Goal: Task Accomplishment & Management: Use online tool/utility

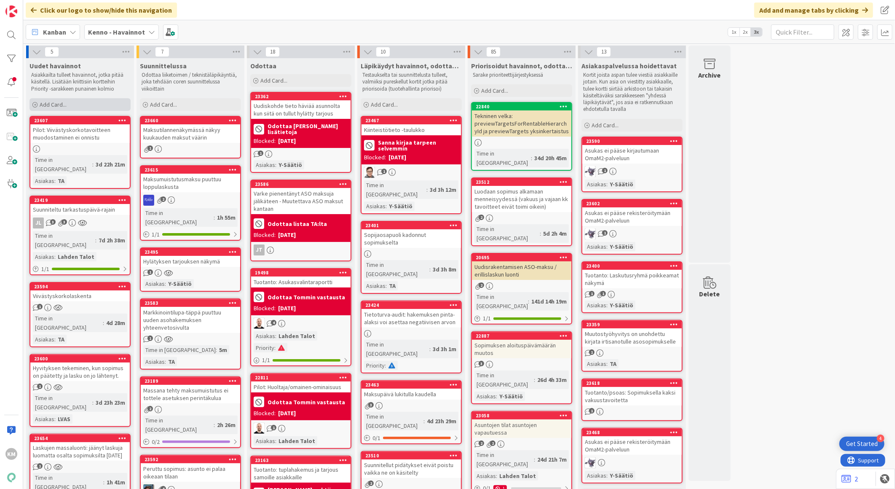
click at [83, 106] on div "Add Card..." at bounding box center [80, 104] width 101 height 13
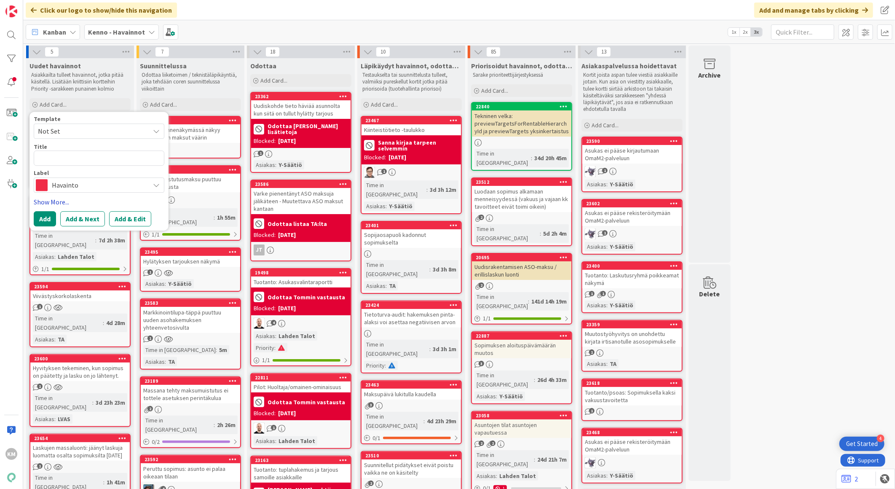
type textarea "x"
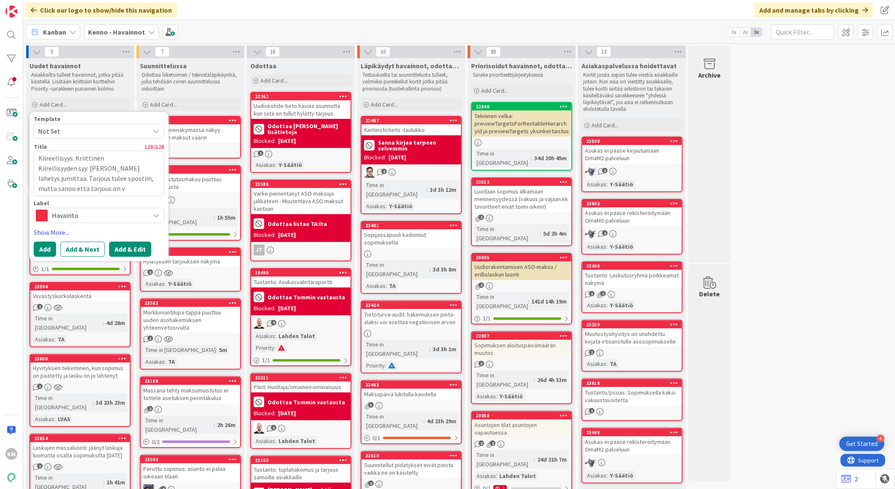
type textarea "Kiireellisyys: Kriittinen Kiirellisyyden syy: [PERSON_NAME] lähetys jumittaa. T…"
click at [129, 250] on button "Add & Edit" at bounding box center [130, 249] width 42 height 15
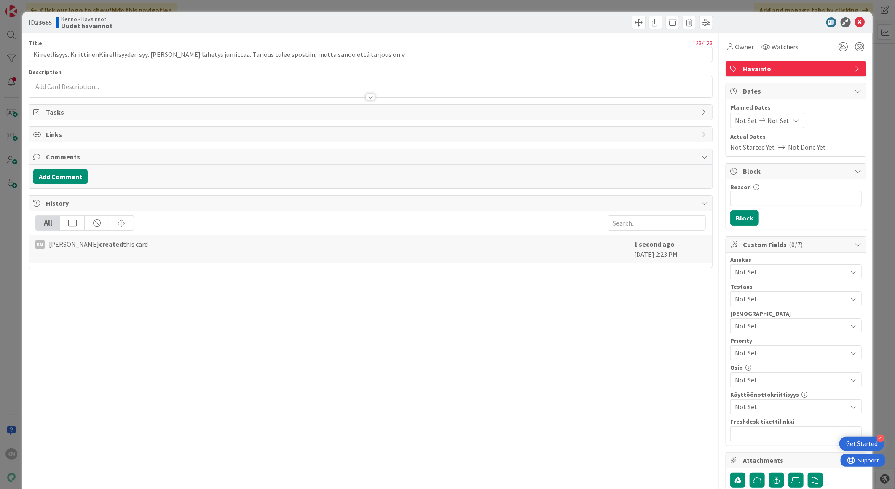
click at [91, 85] on div at bounding box center [370, 86] width 683 height 21
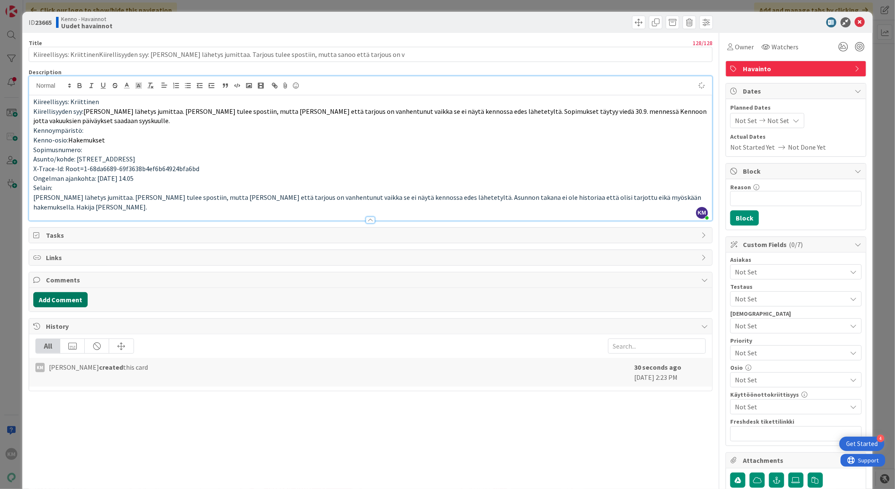
click at [62, 301] on button "Add Comment" at bounding box center [60, 299] width 54 height 15
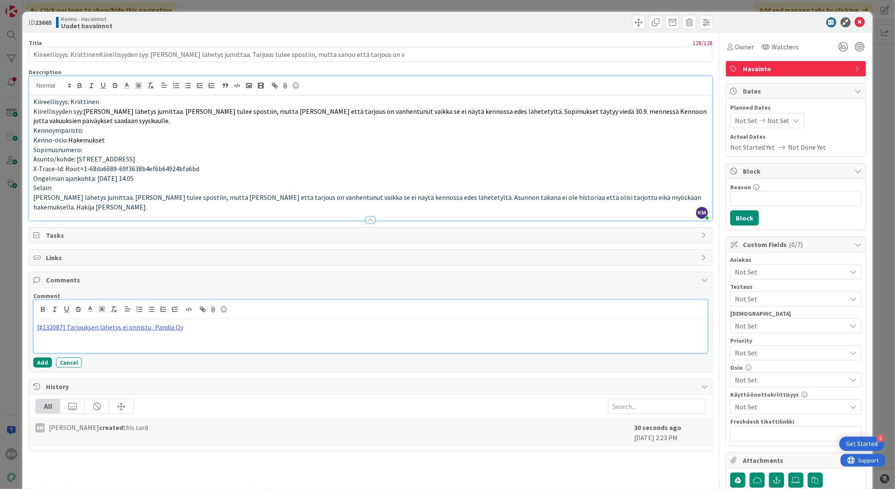
click at [40, 365] on button "Add" at bounding box center [42, 362] width 19 height 10
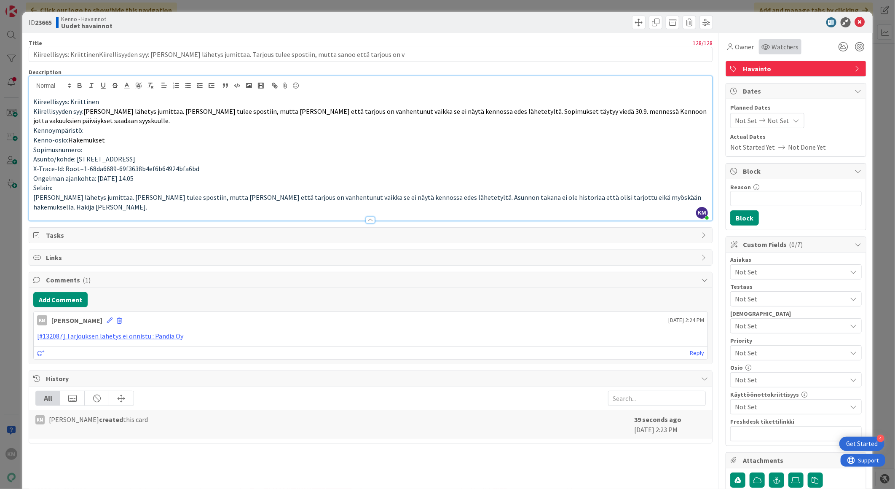
click at [772, 44] on span "Watchers" at bounding box center [785, 47] width 27 height 10
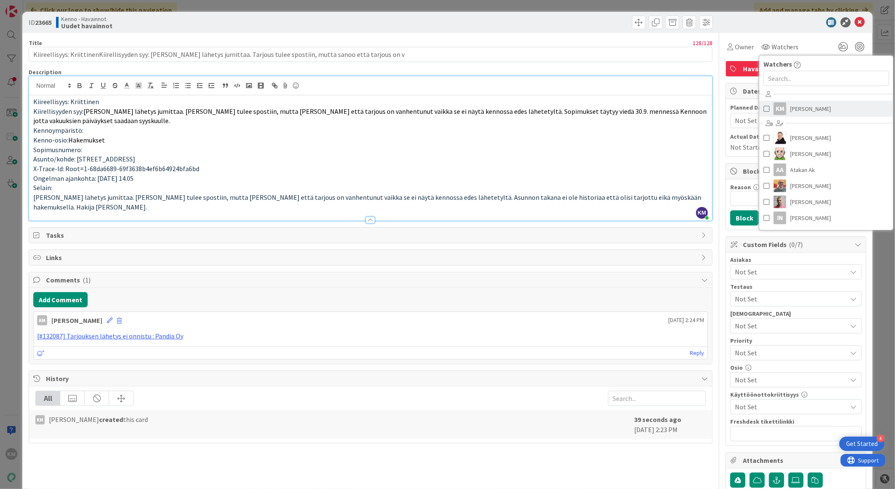
click at [791, 109] on span "[PERSON_NAME]" at bounding box center [811, 108] width 41 height 13
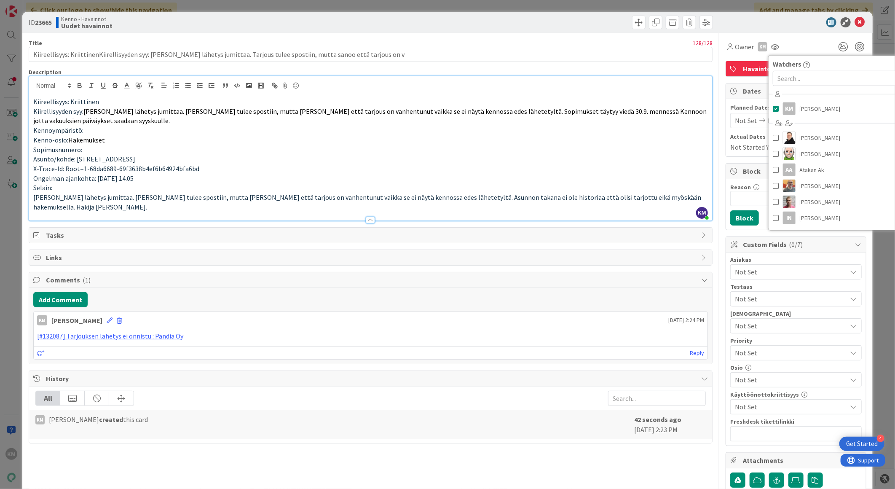
click at [792, 17] on div at bounding box center [791, 22] width 149 height 10
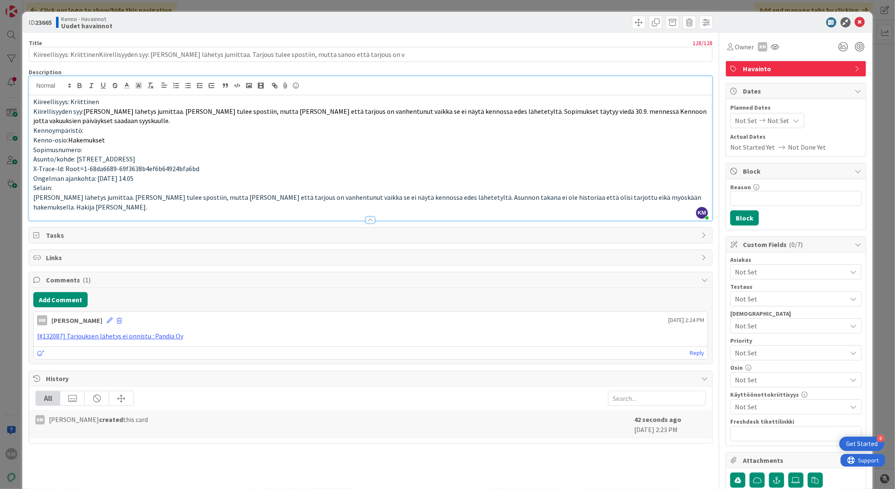
click at [764, 270] on span "Not Set" at bounding box center [791, 272] width 112 height 10
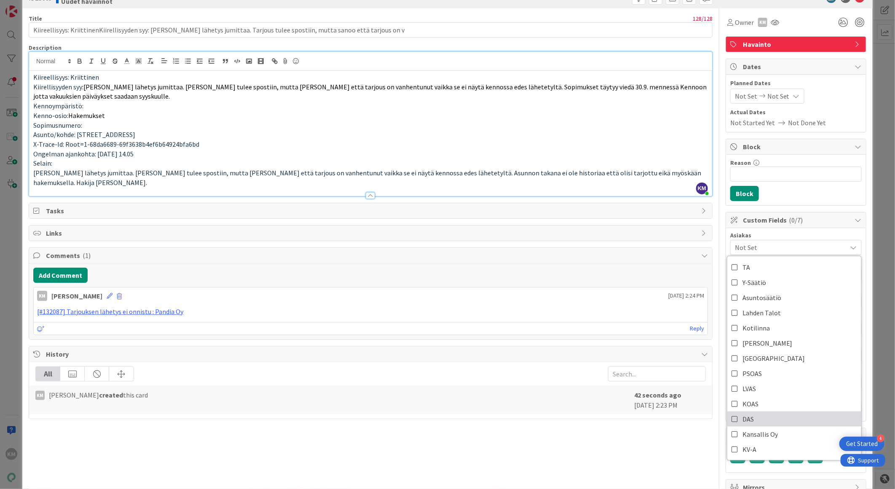
scroll to position [47, 0]
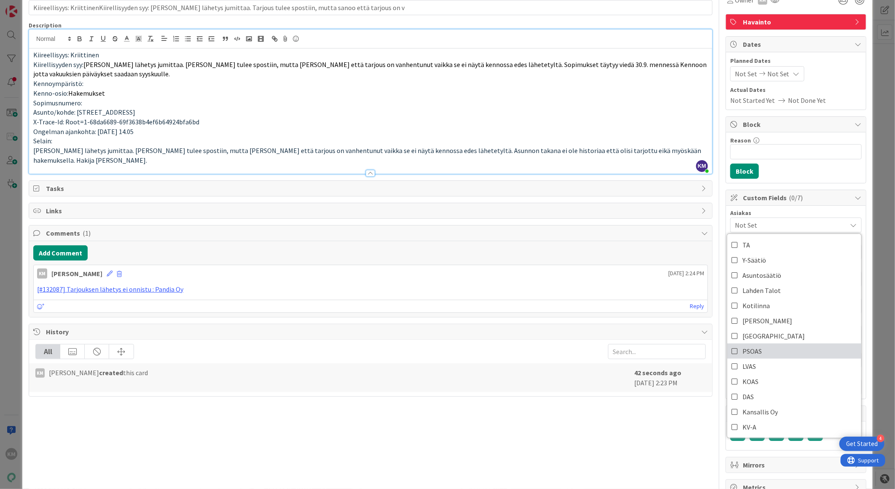
click at [759, 349] on link "PSOAS" at bounding box center [795, 351] width 134 height 15
type input "Kiireellisyys: KriittinenKiirellisyyden syy: [PERSON_NAME] lähetys jumittaa. Ta…"
click at [793, 167] on div "Reason 0 / 256 Block" at bounding box center [796, 157] width 140 height 51
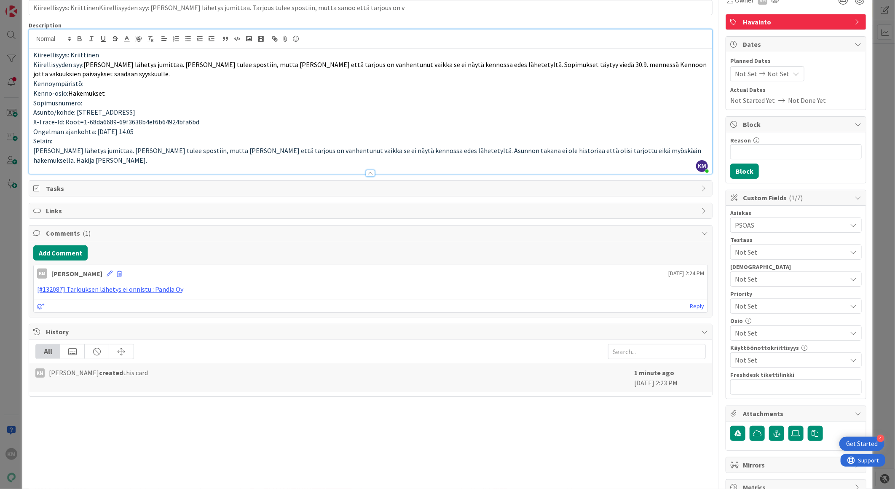
scroll to position [0, 0]
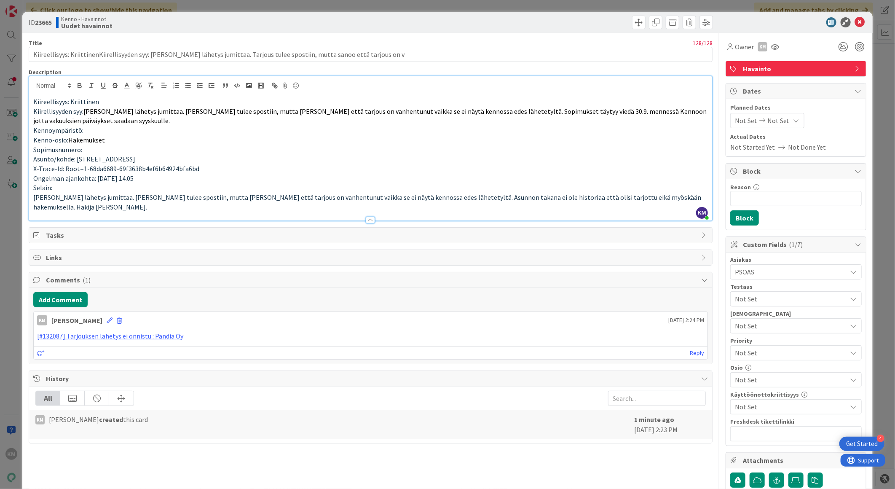
click at [45, 22] on b "23665" at bounding box center [43, 22] width 17 height 8
copy b "23665"
click at [855, 26] on icon at bounding box center [860, 22] width 10 height 10
